Goal: Task Accomplishment & Management: Complete application form

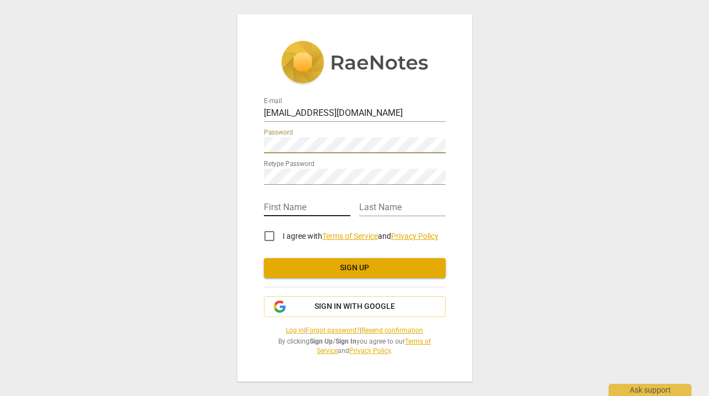
click at [280, 205] on input "text" at bounding box center [307, 208] width 87 height 16
type input "[PERSON_NAME]"
type input "Sude"
click at [272, 236] on input "I agree with Terms of Service and Privacy Policy" at bounding box center [269, 236] width 26 height 26
checkbox input "true"
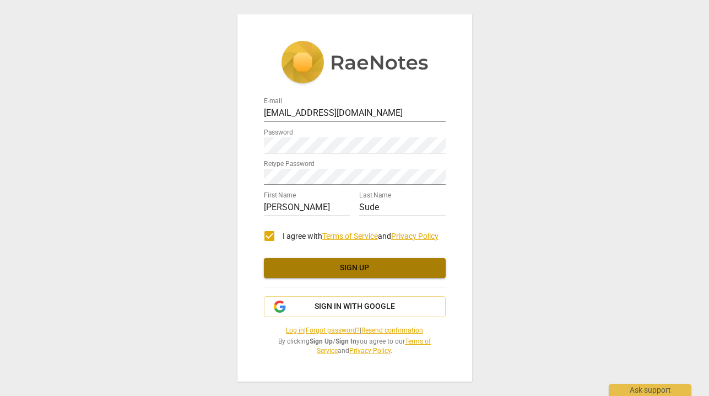
click at [311, 263] on span "Sign up" at bounding box center [355, 267] width 164 height 11
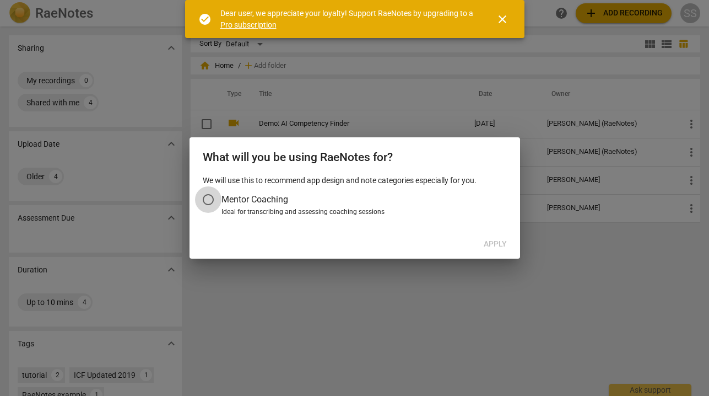
click at [208, 195] on input "Mentor Coaching" at bounding box center [208, 199] width 26 height 26
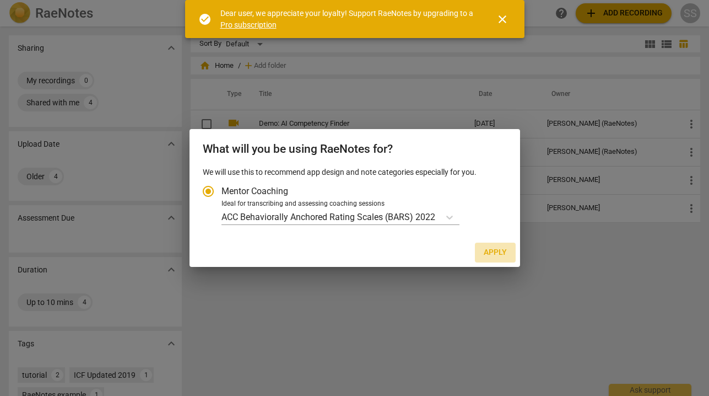
click at [487, 249] on span "Apply" at bounding box center [495, 252] width 23 height 11
radio input "false"
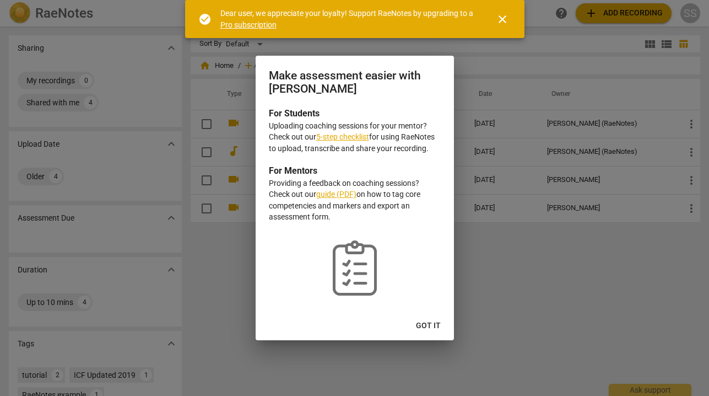
click at [507, 19] on span "close" at bounding box center [502, 19] width 13 height 13
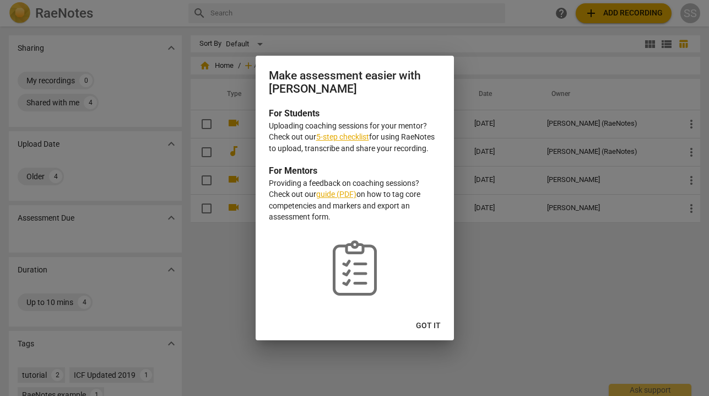
click at [428, 333] on button "Got it" at bounding box center [428, 326] width 42 height 20
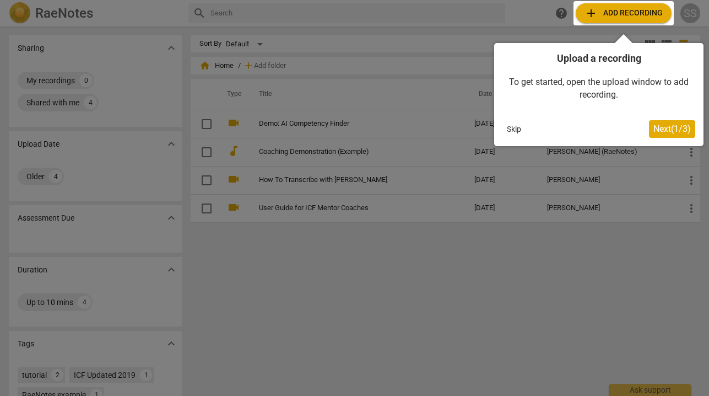
click at [676, 127] on span "Next ( 1 / 3 )" at bounding box center [672, 128] width 37 height 10
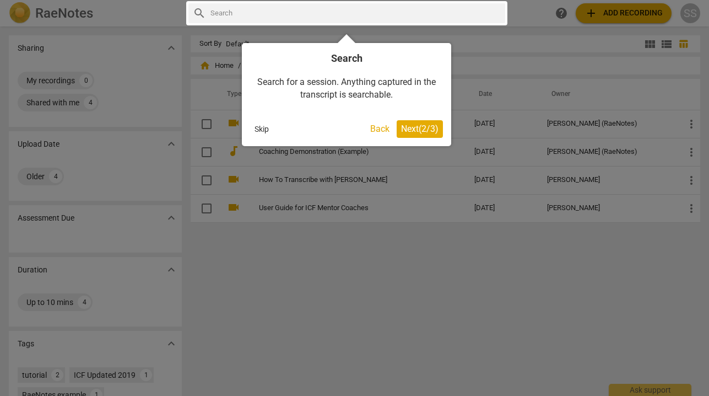
click at [435, 133] on span "Next ( 2 / 3 )" at bounding box center [419, 128] width 37 height 10
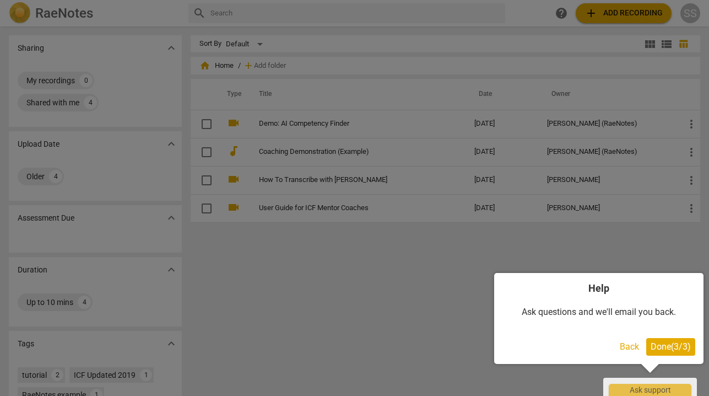
click at [673, 343] on span "Done ( 3 / 3 )" at bounding box center [671, 346] width 40 height 10
